Goal: Navigation & Orientation: Find specific page/section

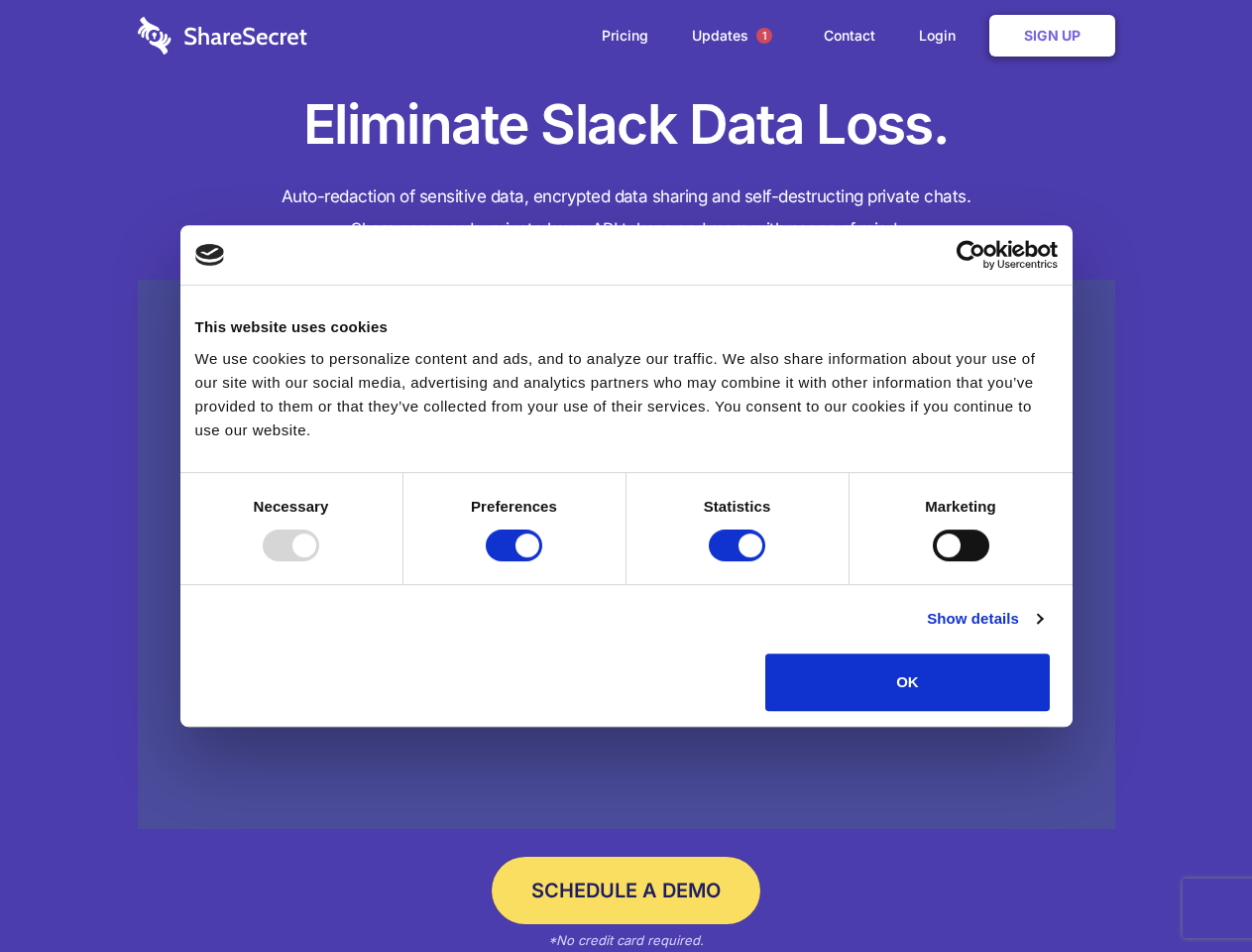
click at [319, 561] on div at bounding box center [290, 546] width 57 height 32
click at [543, 561] on input "Preferences" at bounding box center [514, 546] width 57 height 32
checkbox input "false"
click at [739, 561] on input "Statistics" at bounding box center [736, 546] width 57 height 32
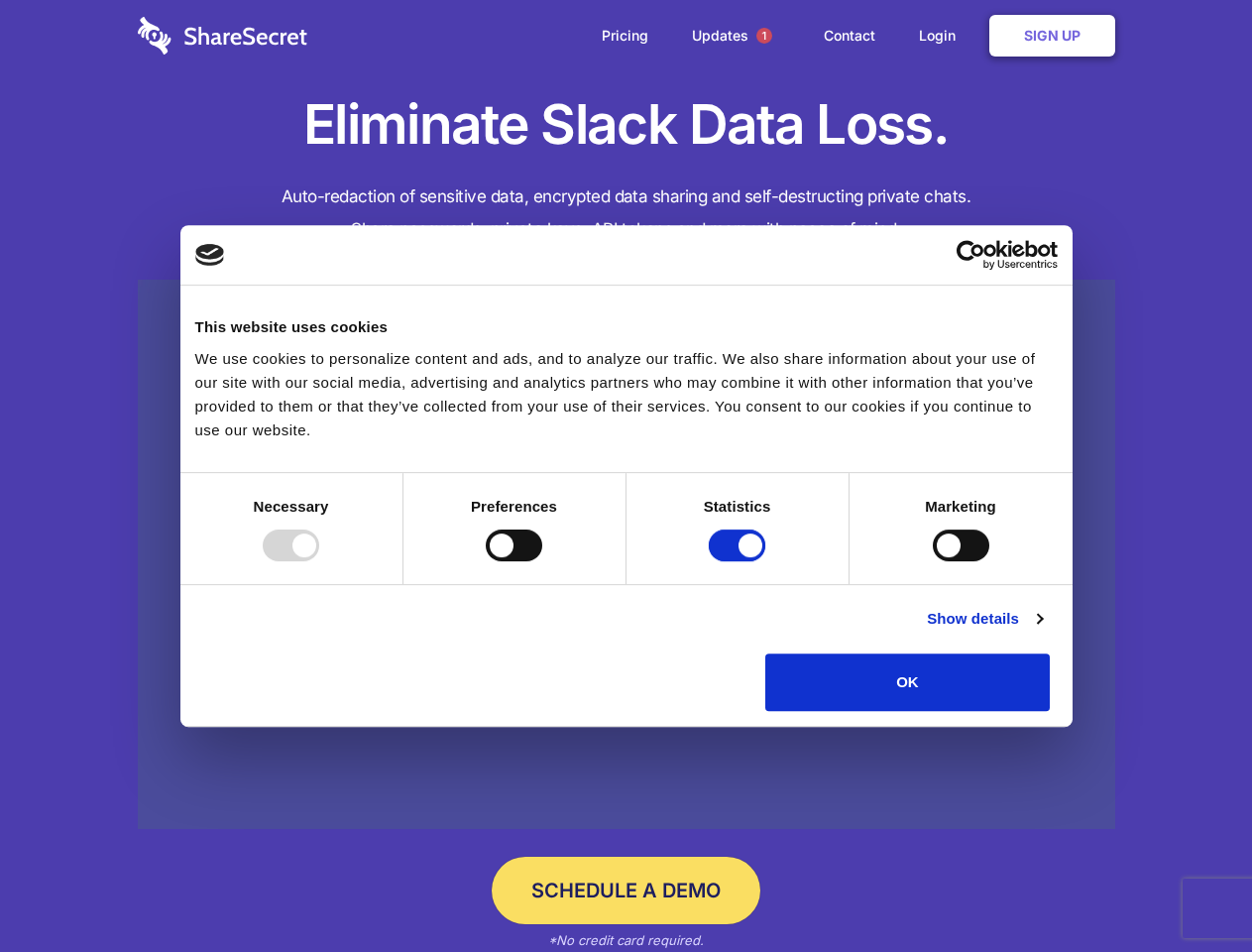
checkbox input "false"
click at [933, 561] on input "Marketing" at bounding box center [961, 546] width 57 height 32
checkbox input "true"
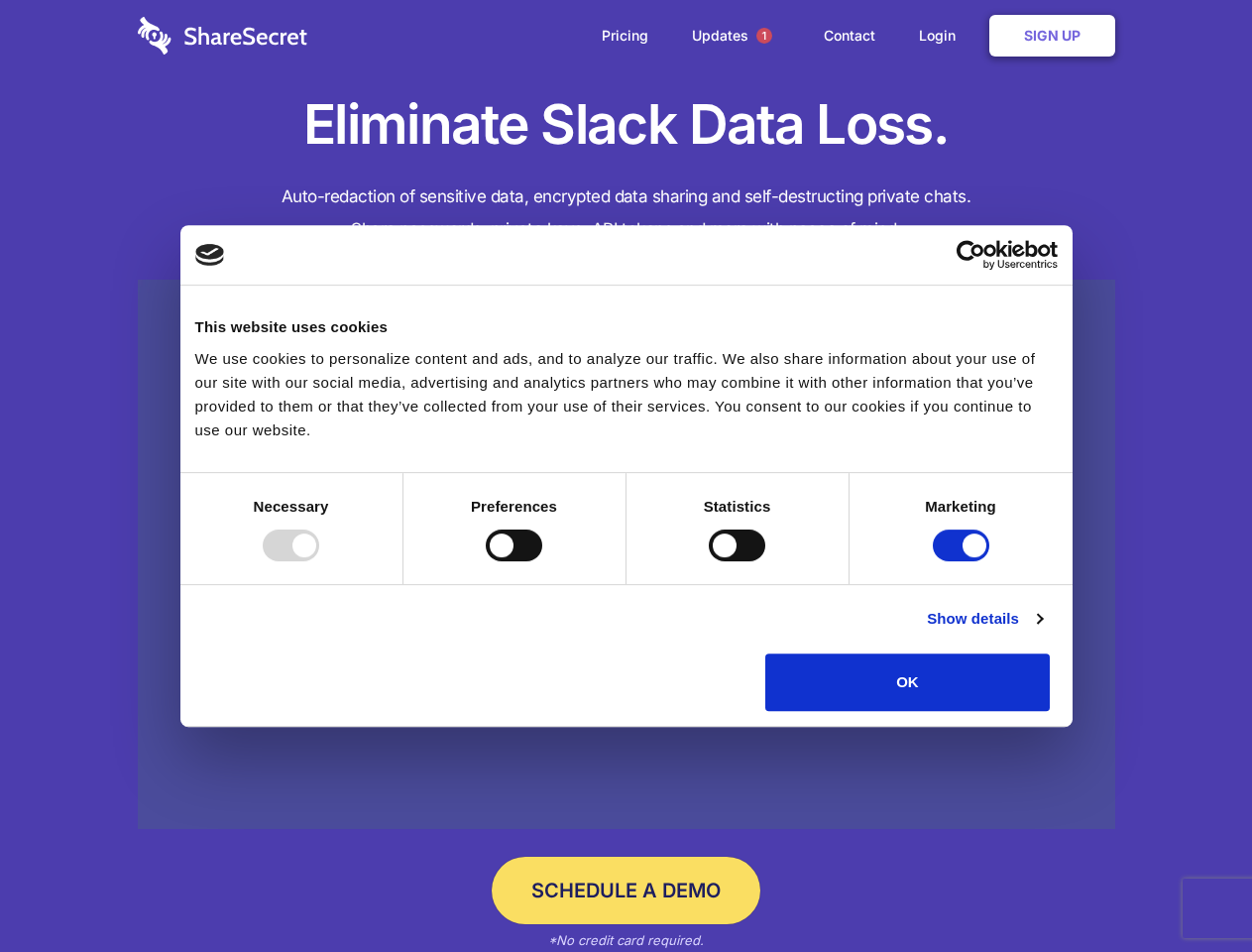
click at [1042, 631] on link "Show details" at bounding box center [985, 619] width 115 height 24
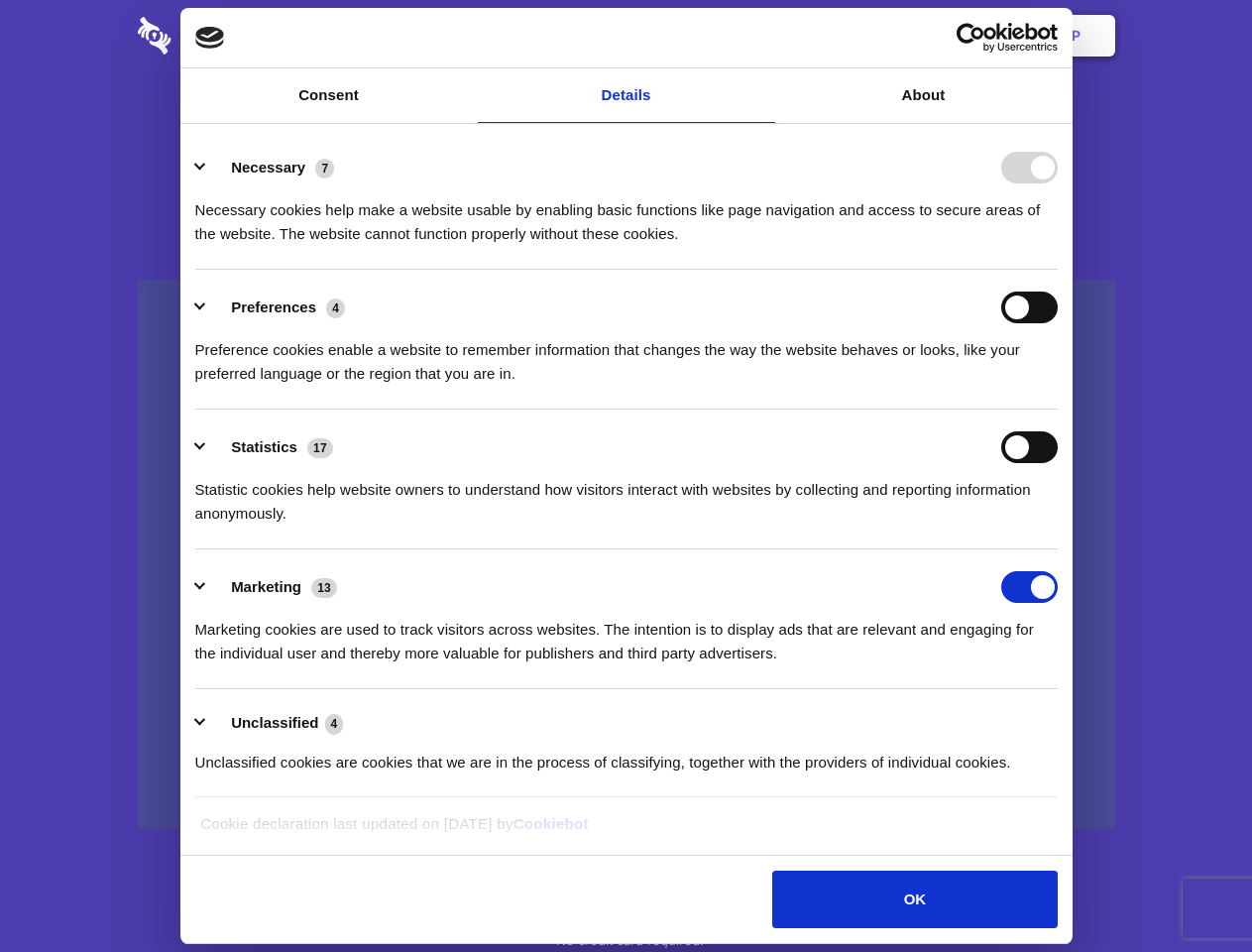
click at [1096, 717] on body "Consent Details [#IABV2SETTINGS#] About This website uses cookies We use cookie…" at bounding box center [626, 476] width 1252 height 952
click at [763, 36] on span "1" at bounding box center [764, 36] width 16 height 16
